Goal: Transaction & Acquisition: Purchase product/service

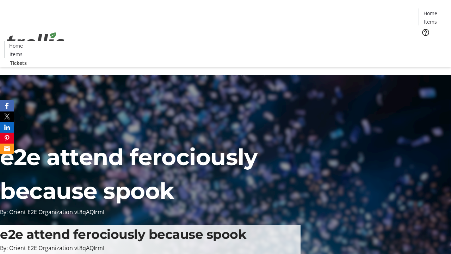
click at [424, 41] on span "Tickets" at bounding box center [432, 44] width 17 height 7
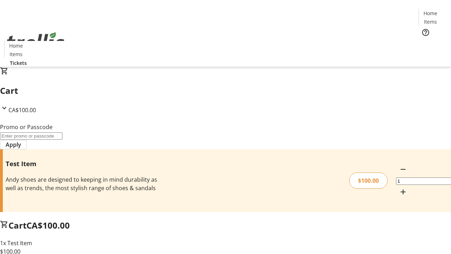
type input "FLAT"
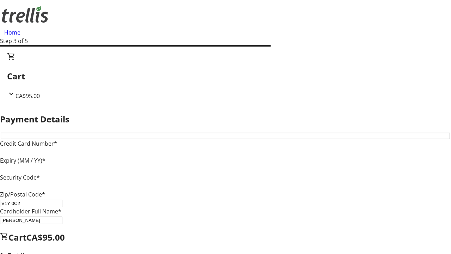
type input "V1Y 0C2"
